Goal: Task Accomplishment & Management: Use online tool/utility

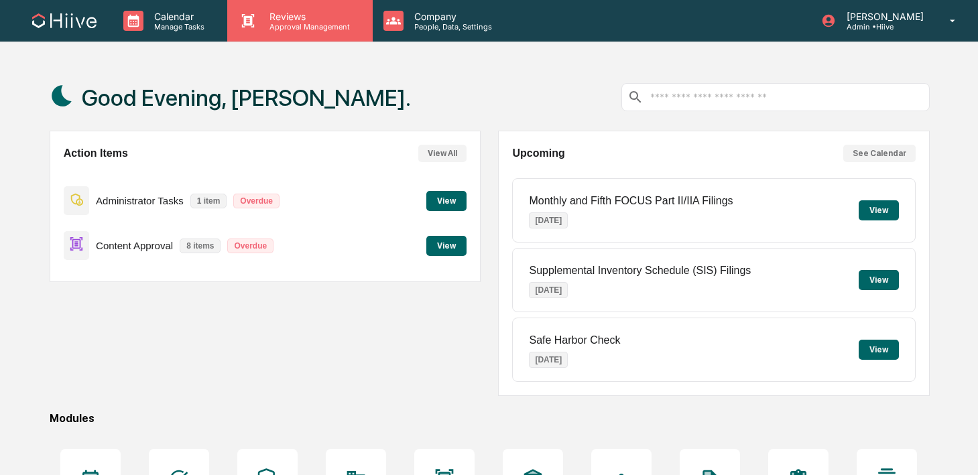
click at [293, 24] on p "Approval Management" at bounding box center [308, 26] width 98 height 9
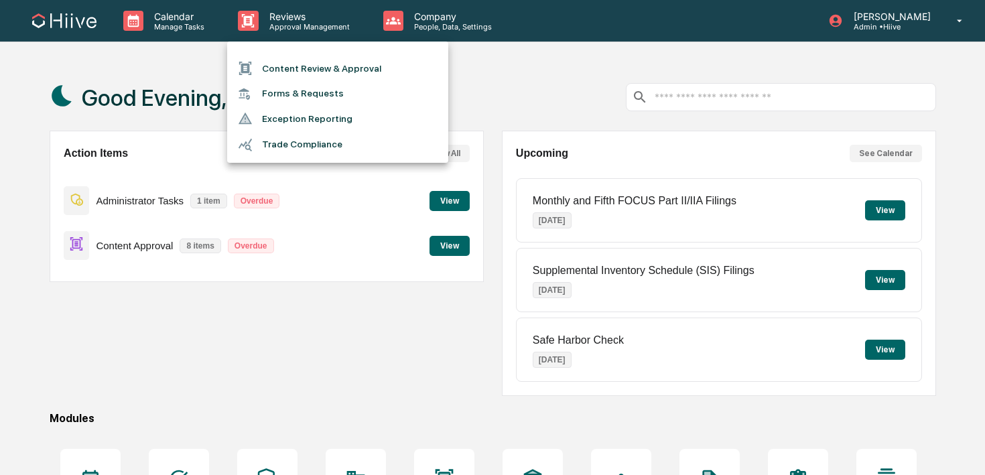
click at [293, 76] on li "Content Review & Approval" at bounding box center [337, 68] width 221 height 25
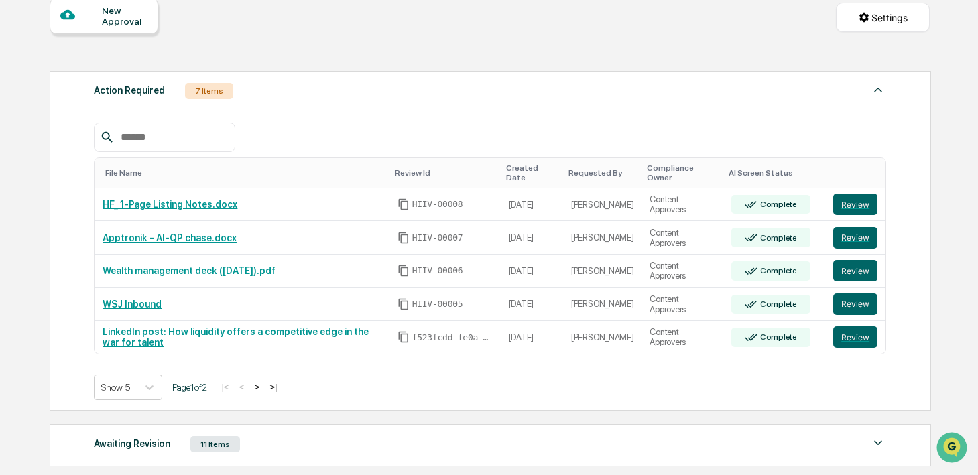
scroll to position [149, 0]
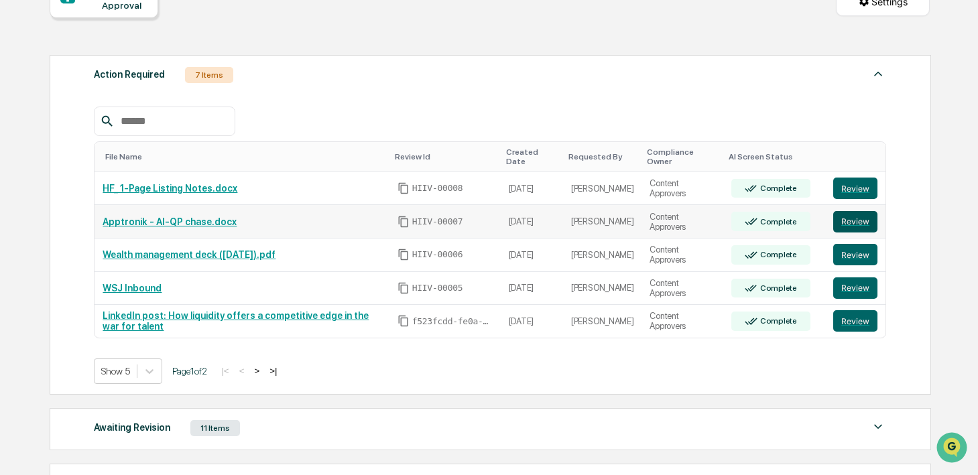
click at [849, 225] on button "Review" at bounding box center [855, 221] width 44 height 21
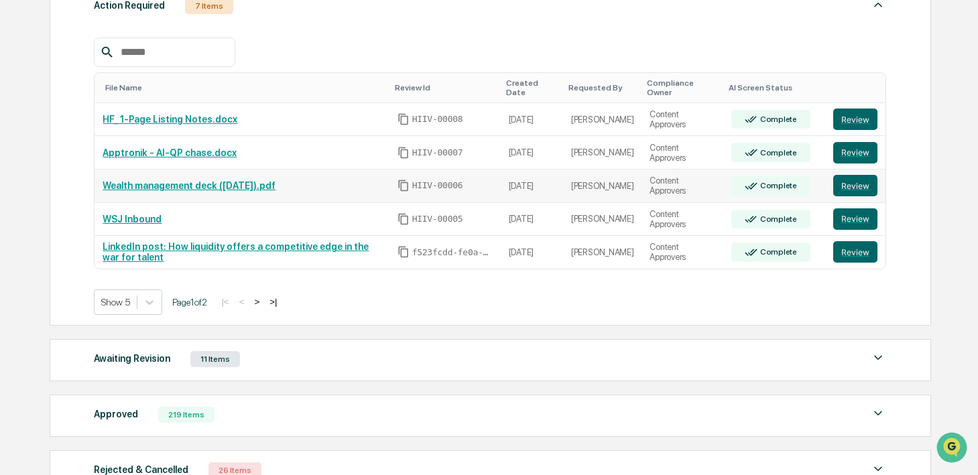
scroll to position [224, 0]
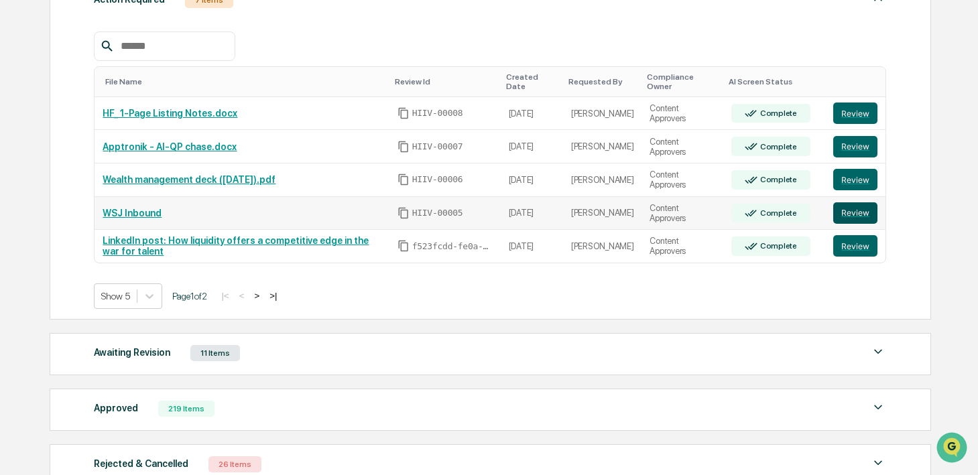
click at [869, 210] on button "Review" at bounding box center [855, 212] width 44 height 21
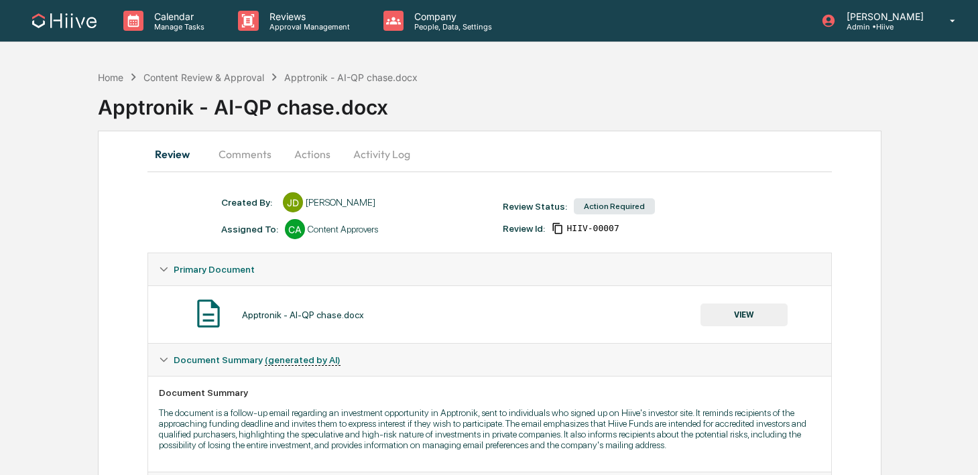
click at [247, 164] on button "Comments" at bounding box center [245, 154] width 74 height 32
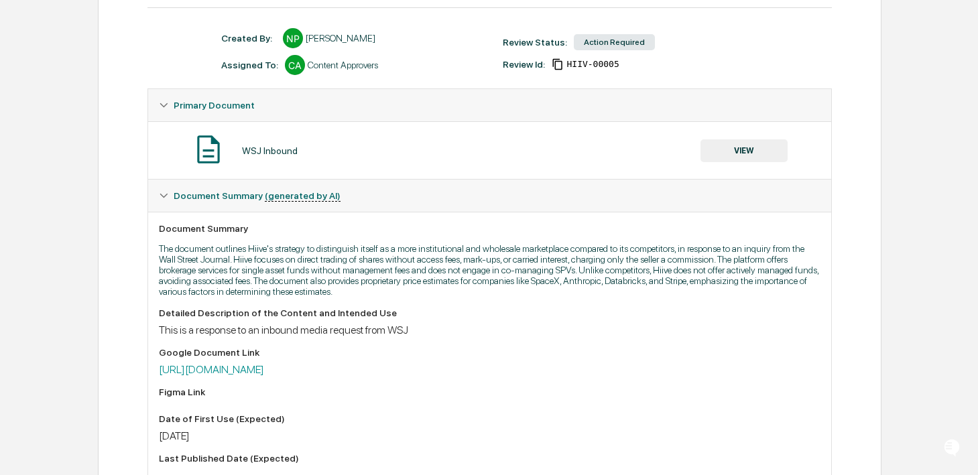
scroll to position [306, 0]
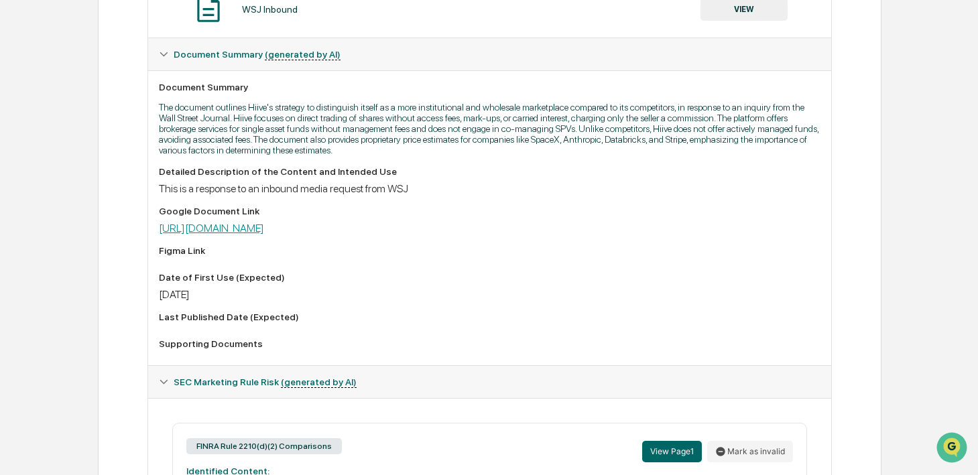
click at [264, 233] on link "https://docs.google.com/document/d/1pdRao462ycYzSqXN0NbgMCKZTkgKYv8CNg3YxIq3qWE…" at bounding box center [211, 228] width 105 height 13
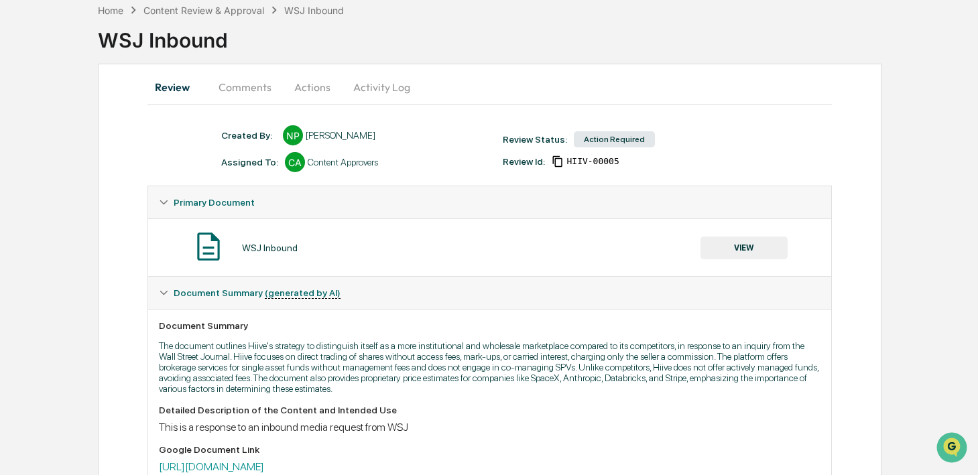
scroll to position [59, 0]
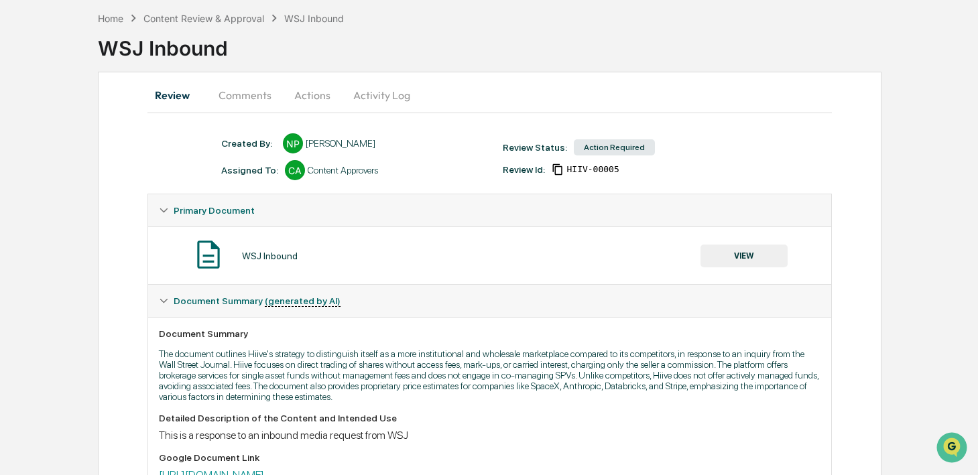
click at [234, 93] on button "Comments" at bounding box center [245, 95] width 74 height 32
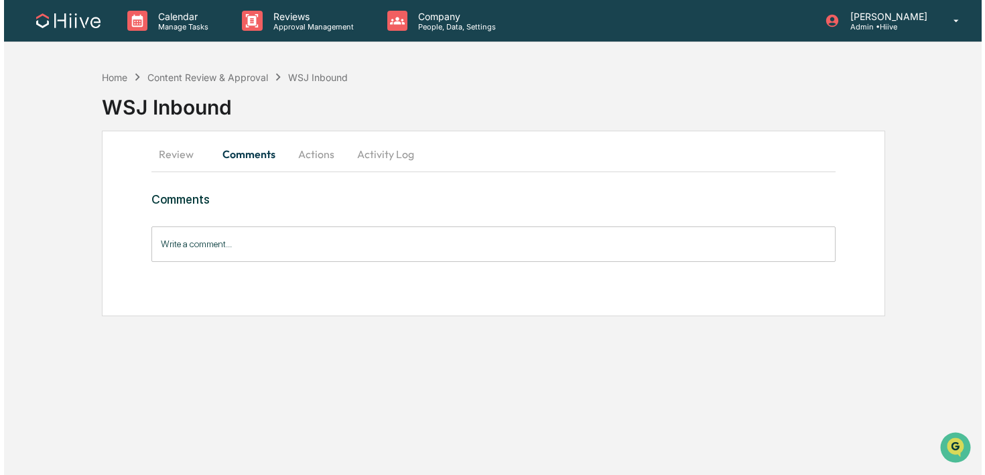
scroll to position [0, 0]
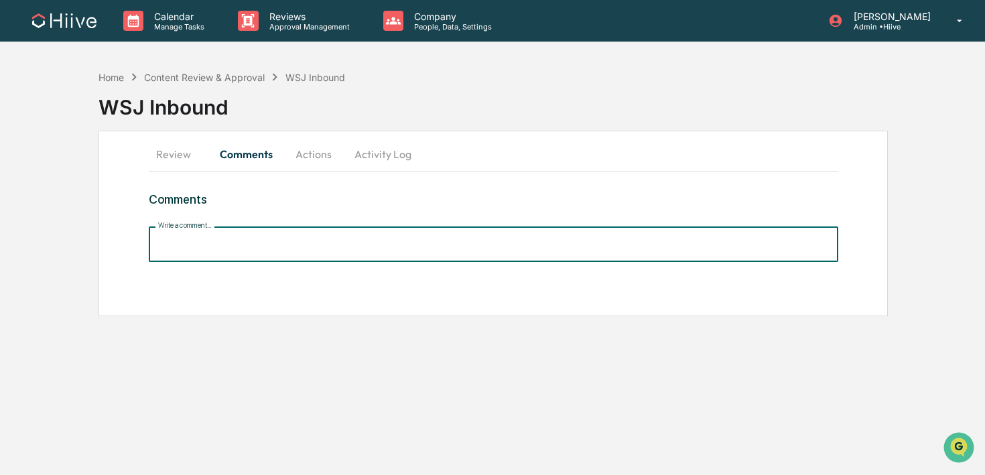
click at [205, 252] on input "Write a comment..." at bounding box center [494, 245] width 690 height 36
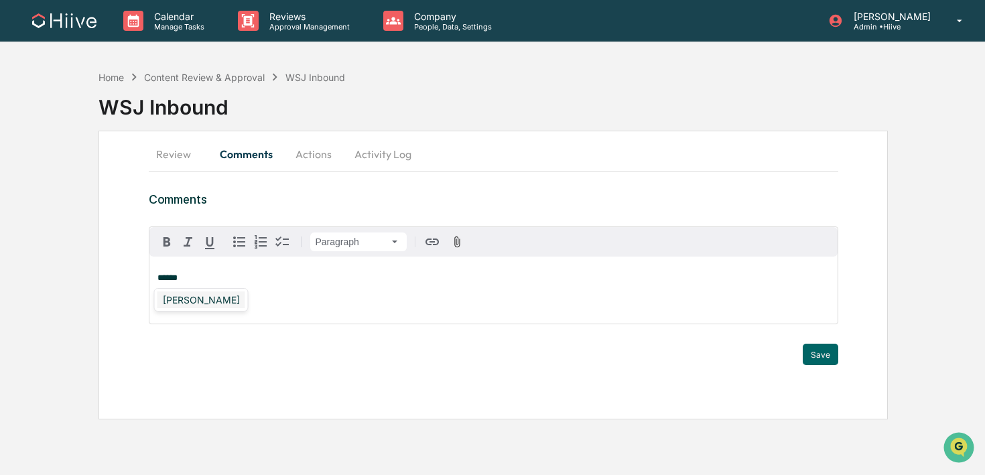
click at [182, 298] on div "Susan Woodard" at bounding box center [202, 300] width 88 height 17
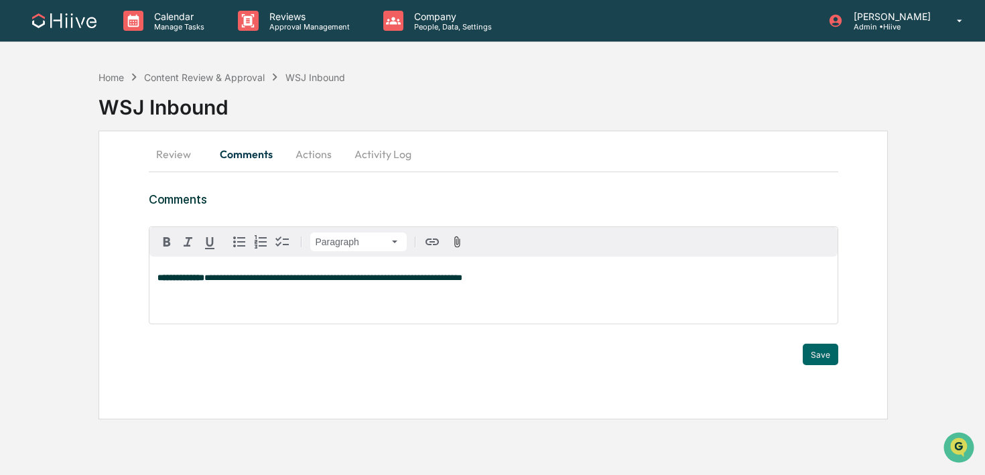
click at [459, 280] on span "**********" at bounding box center [333, 278] width 258 height 9
click at [812, 349] on button "Save" at bounding box center [821, 354] width 36 height 21
